Goal: Task Accomplishment & Management: Use online tool/utility

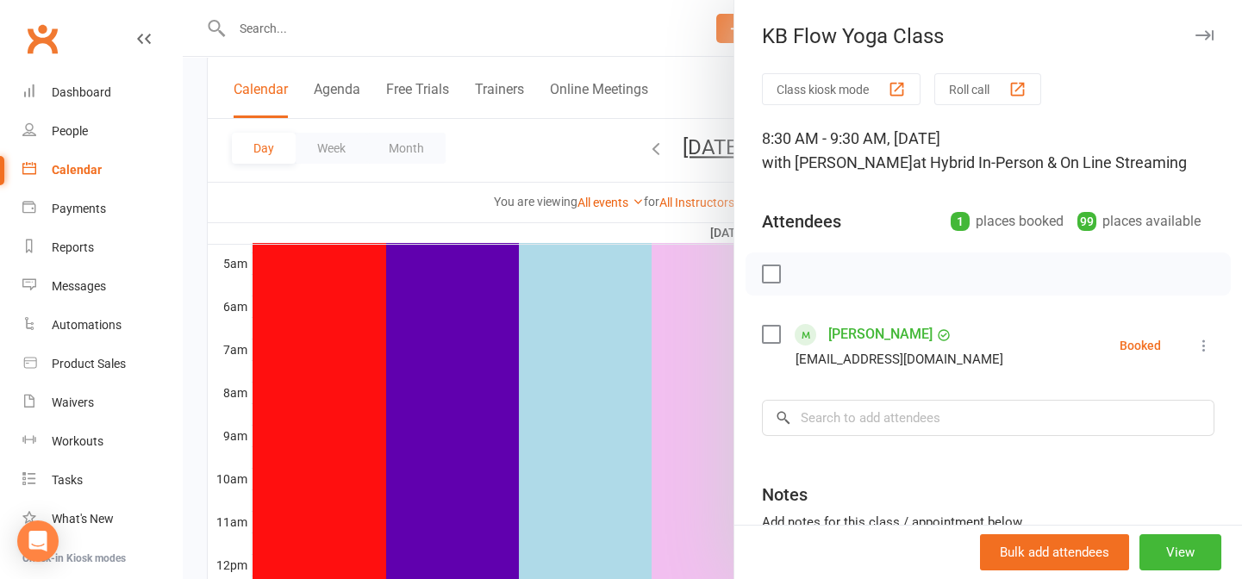
scroll to position [313, 0]
click at [1196, 353] on icon at bounding box center [1204, 345] width 17 height 17
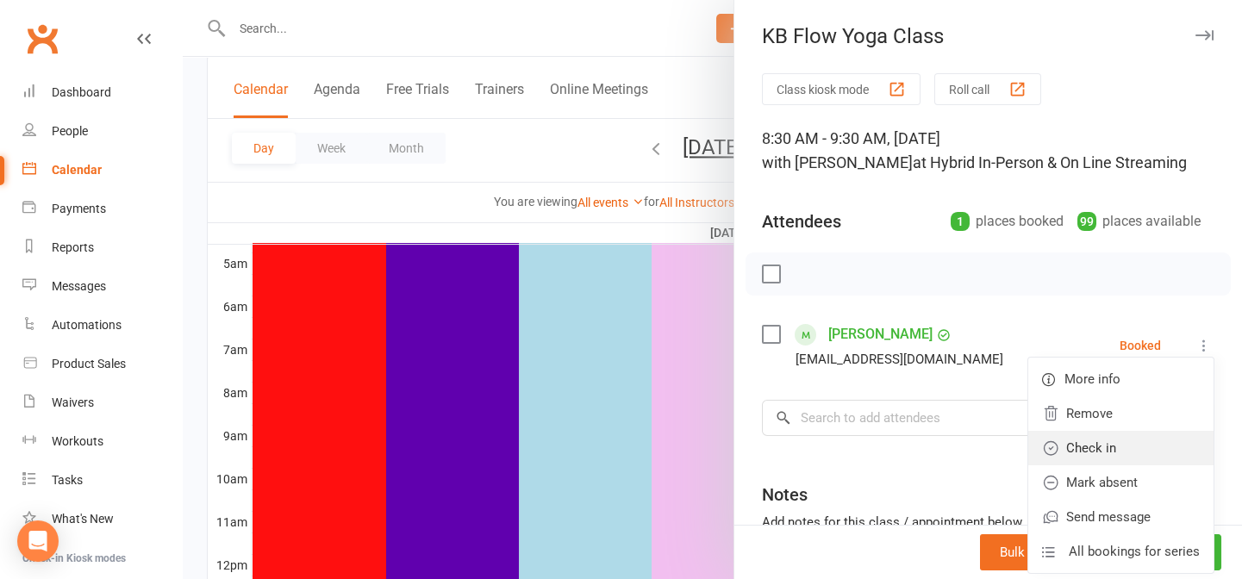
click at [1091, 446] on link "Check in" at bounding box center [1121, 448] width 185 height 34
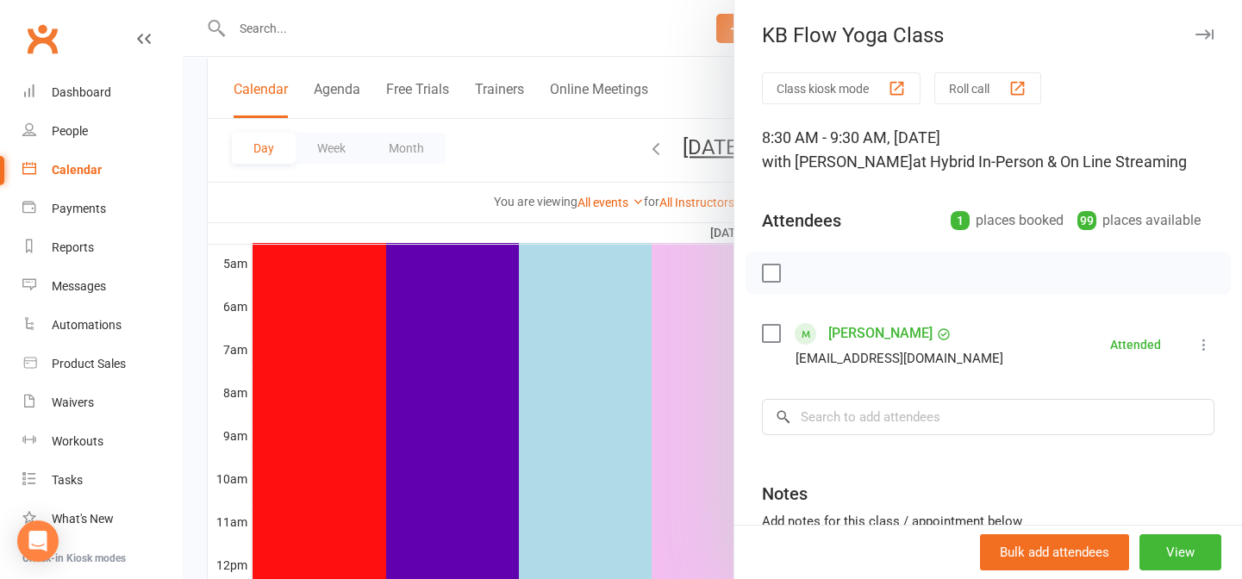
scroll to position [0, 0]
click at [853, 422] on input "search" at bounding box center [988, 418] width 453 height 36
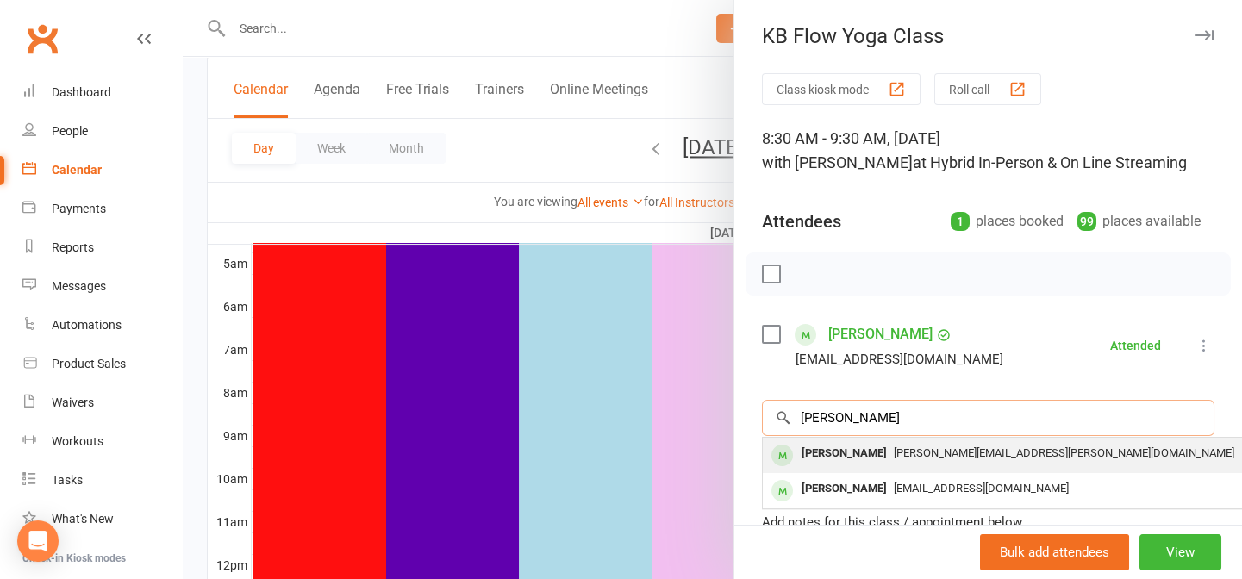
type input "[PERSON_NAME]"
click at [853, 457] on div "[PERSON_NAME]" at bounding box center [844, 453] width 99 height 25
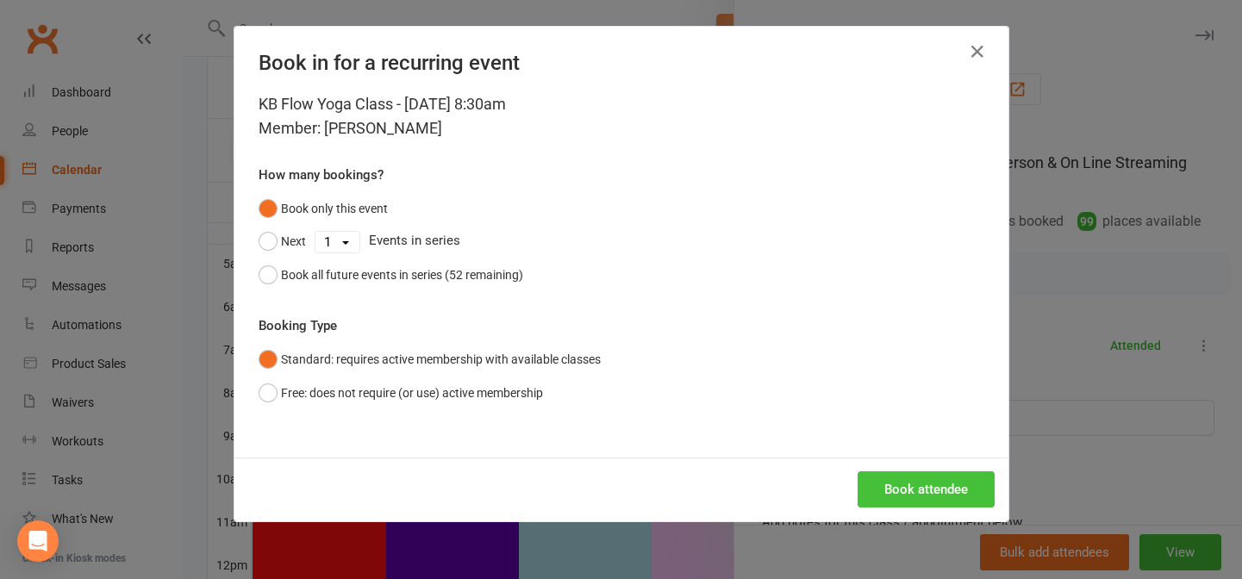
click at [936, 477] on button "Book attendee" at bounding box center [926, 490] width 137 height 36
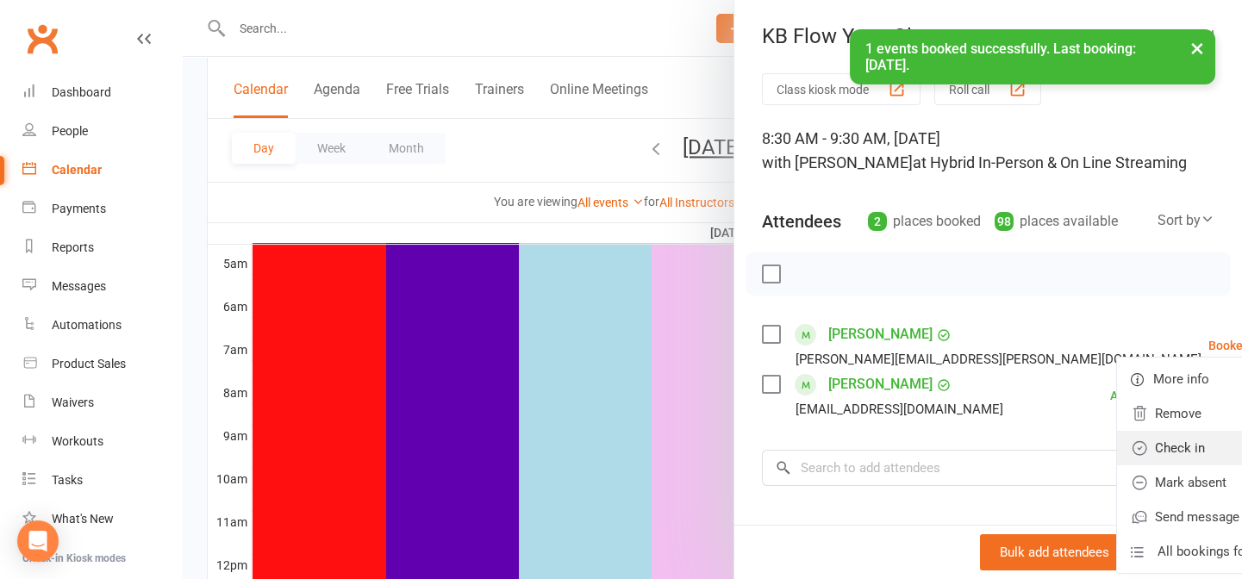
click at [1117, 451] on link "Check in" at bounding box center [1209, 448] width 185 height 34
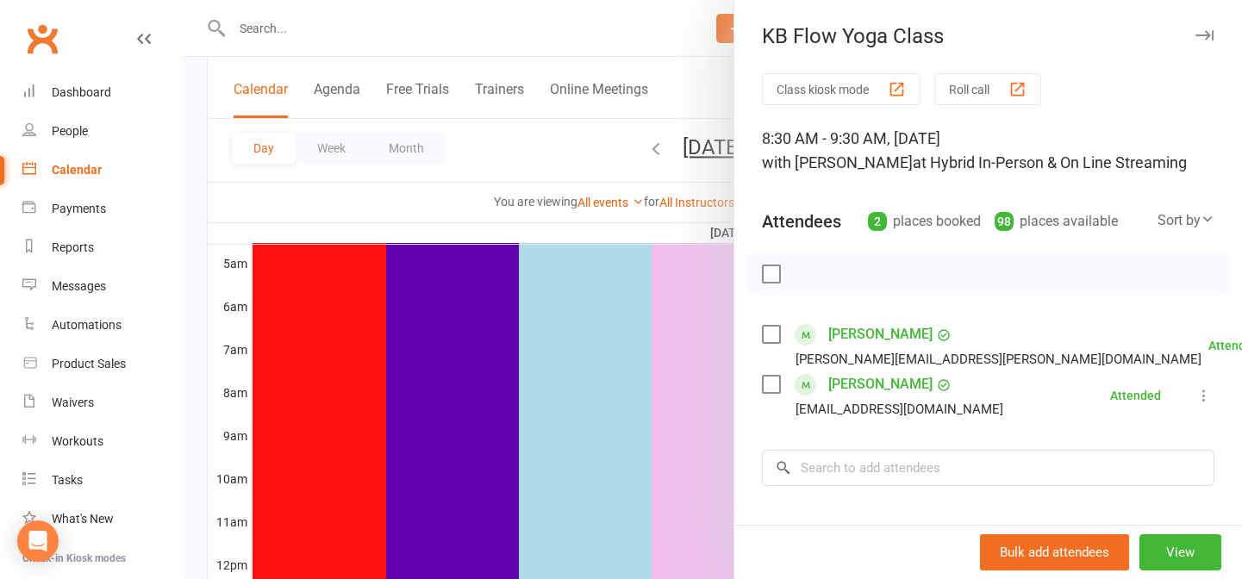
click at [1196, 34] on icon "button" at bounding box center [1205, 35] width 18 height 10
